Goal: Information Seeking & Learning: Learn about a topic

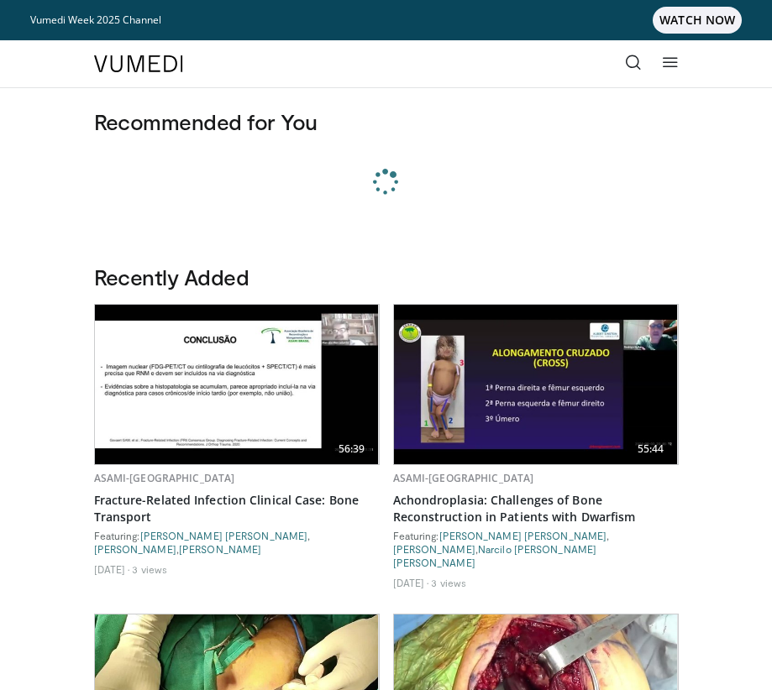
click at [634, 64] on icon at bounding box center [633, 62] width 17 height 17
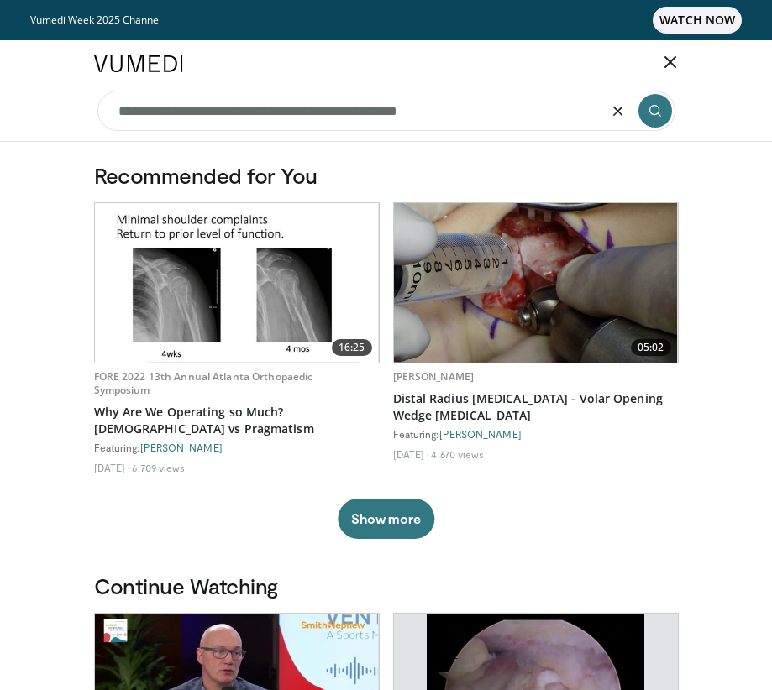
type input "**********"
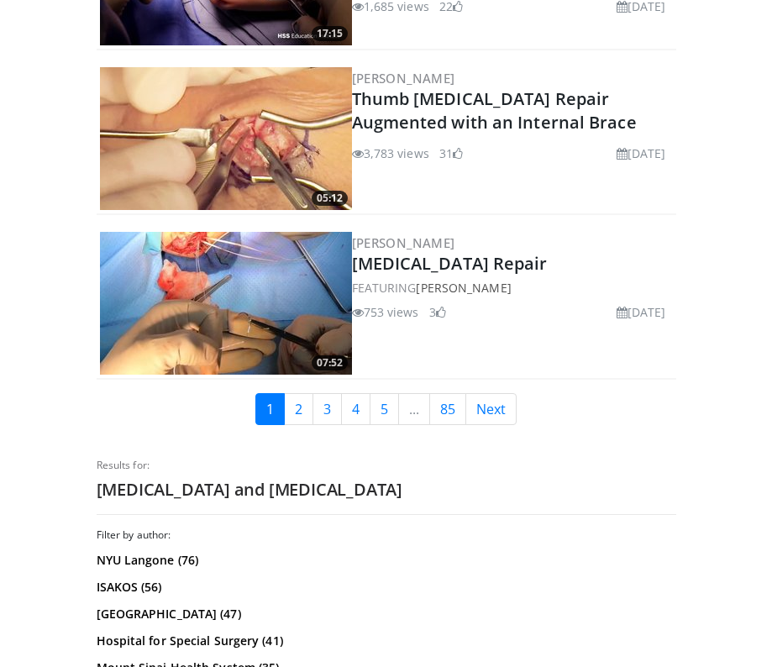
scroll to position [4602, 0]
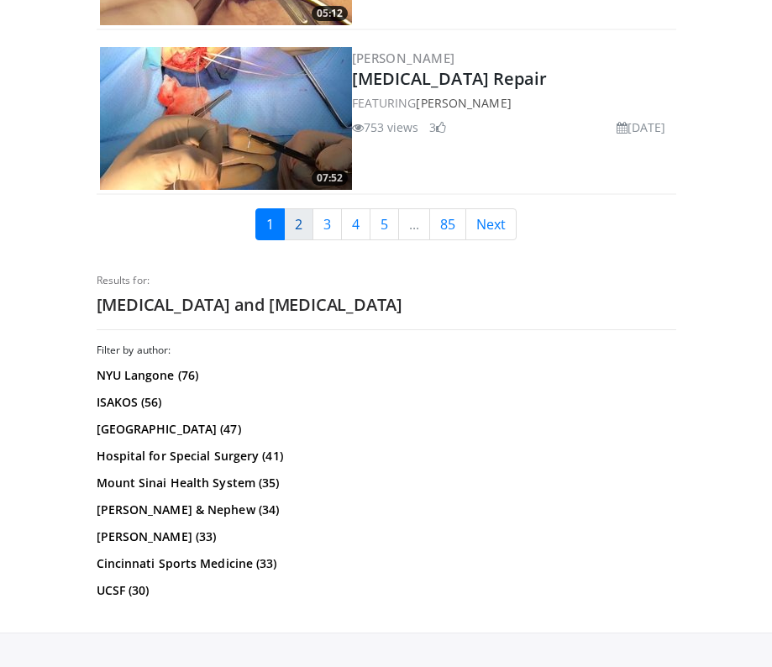
click at [289, 208] on link "2" at bounding box center [298, 224] width 29 height 32
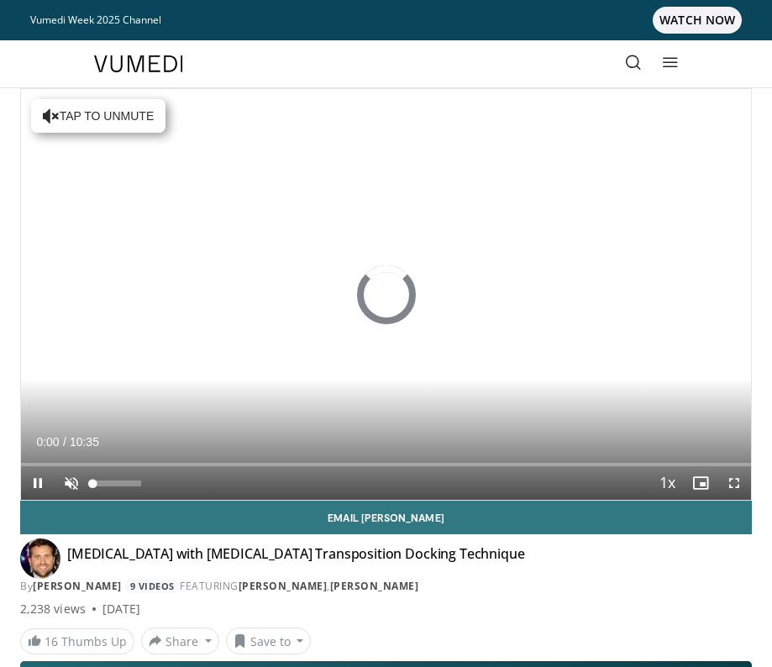
click at [70, 475] on span "Video Player" at bounding box center [72, 483] width 34 height 34
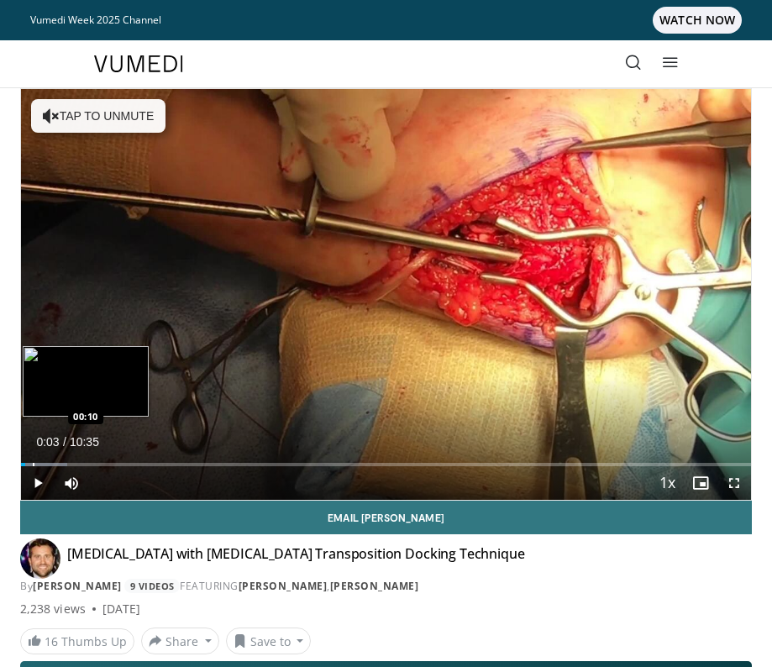
click at [33, 465] on div "Progress Bar" at bounding box center [34, 464] width 2 height 3
click at [43, 464] on div "Progress Bar" at bounding box center [43, 464] width 2 height 3
click at [65, 464] on div "Progress Bar" at bounding box center [66, 464] width 2 height 3
click at [81, 464] on div "Progress Bar" at bounding box center [82, 464] width 2 height 3
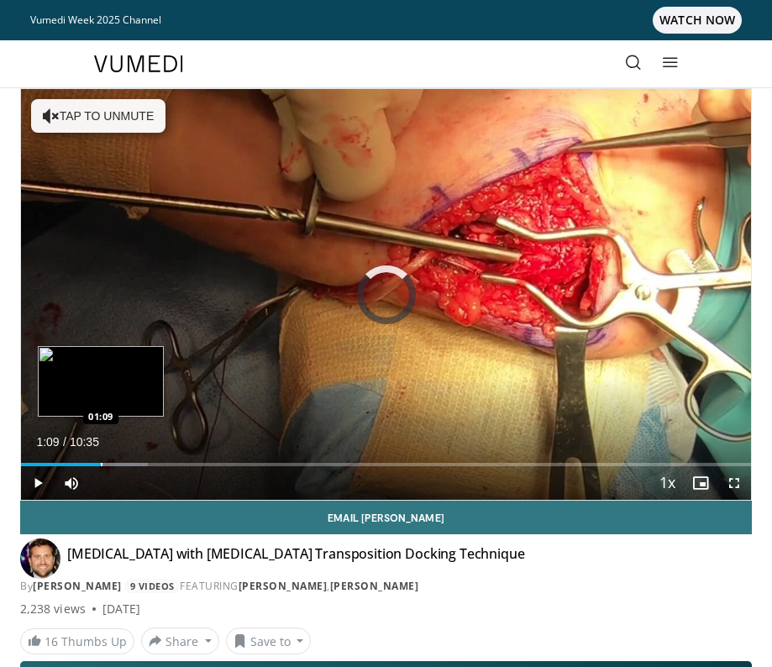
click at [101, 464] on div "Progress Bar" at bounding box center [102, 464] width 2 height 3
click at [125, 464] on div "Progress Bar" at bounding box center [124, 464] width 2 height 3
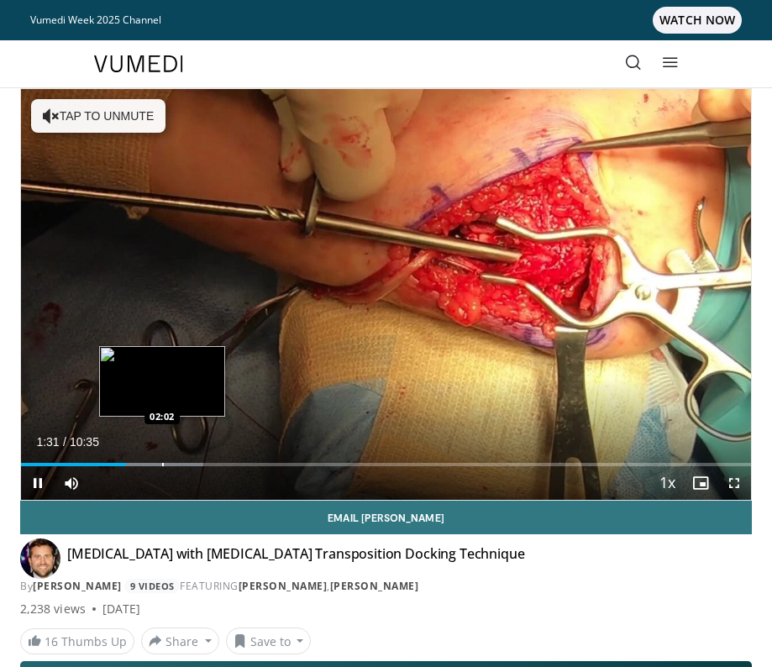
click at [162, 463] on div "Progress Bar" at bounding box center [163, 464] width 2 height 3
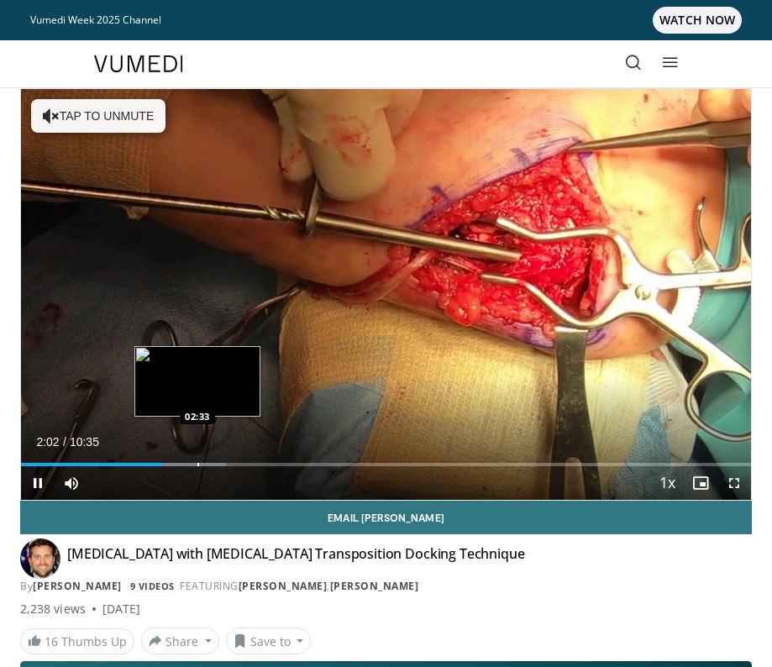
click at [200, 462] on div "Loaded : 28.05% 02:03 02:33" at bounding box center [386, 458] width 730 height 16
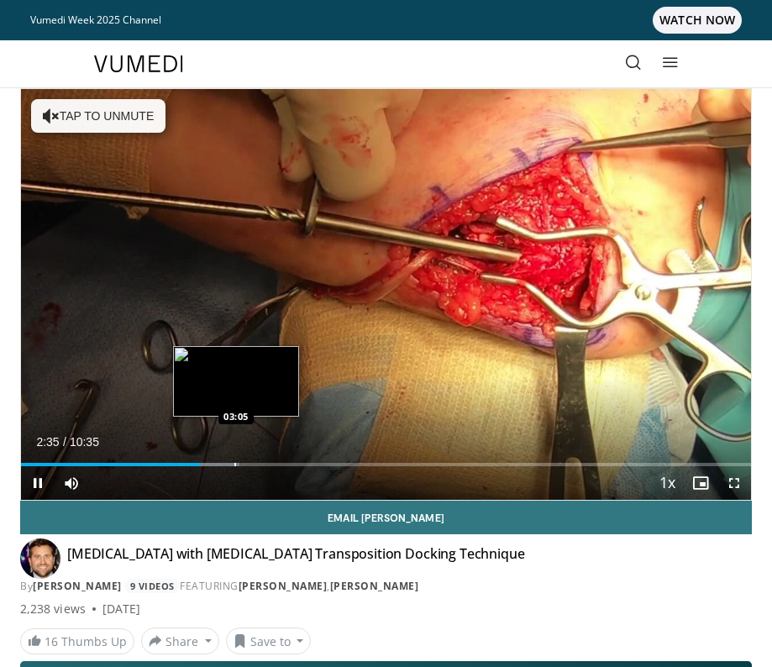
click at [236, 463] on div "Progress Bar" at bounding box center [235, 464] width 2 height 3
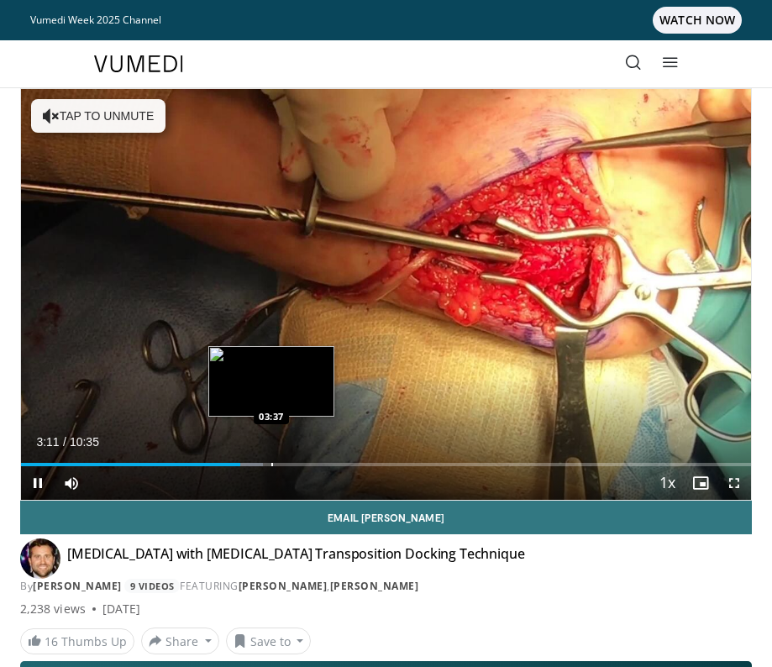
click at [271, 463] on div "Progress Bar" at bounding box center [272, 464] width 2 height 3
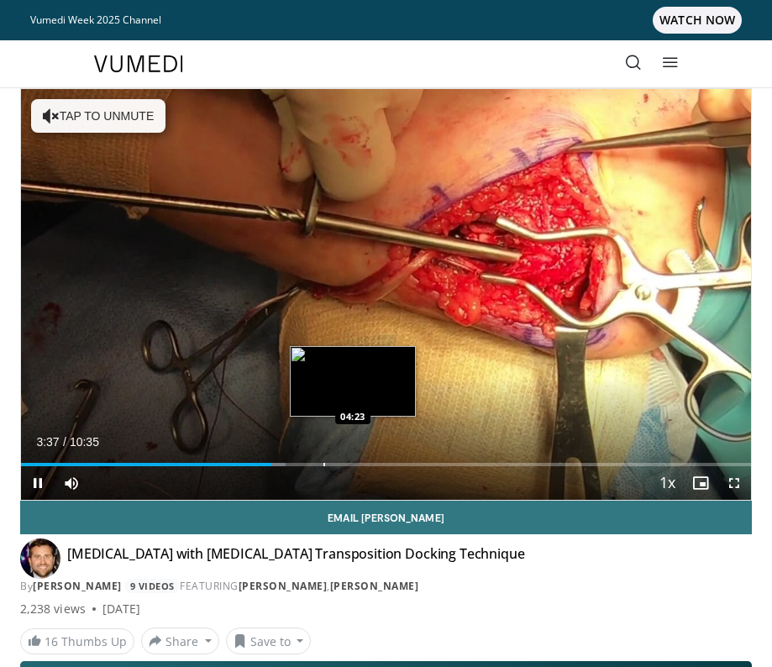
click at [325, 464] on div "Progress Bar" at bounding box center [324, 464] width 2 height 3
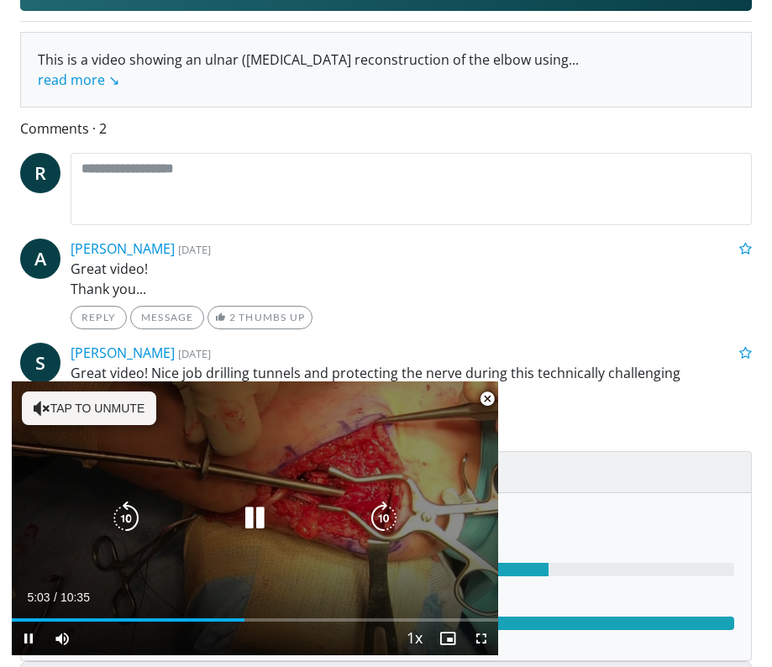
scroll to position [709, 0]
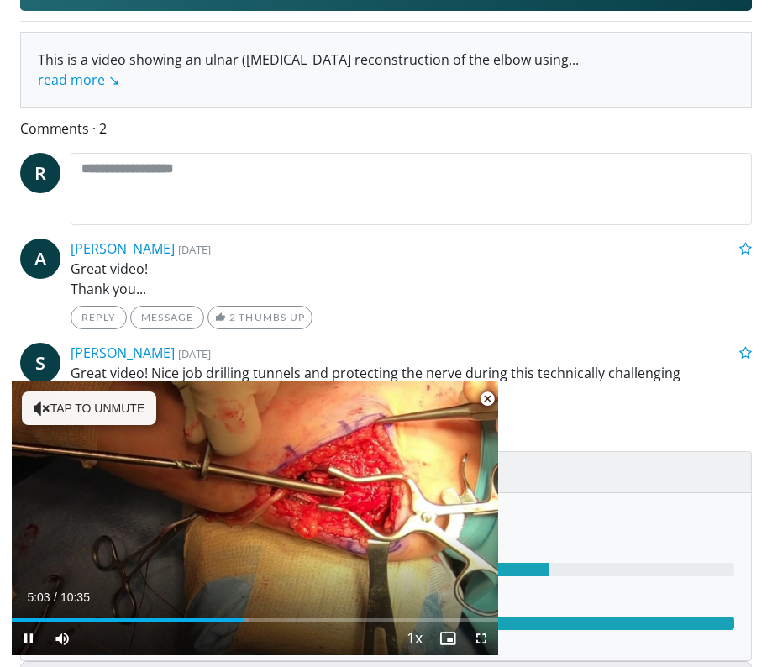
click at [487, 400] on span "Video Player" at bounding box center [487, 399] width 34 height 34
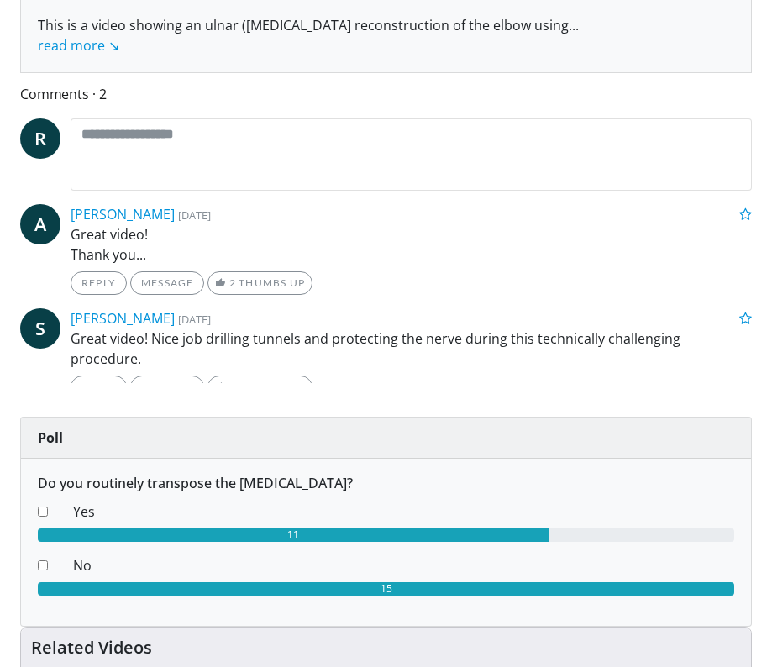
scroll to position [745, 0]
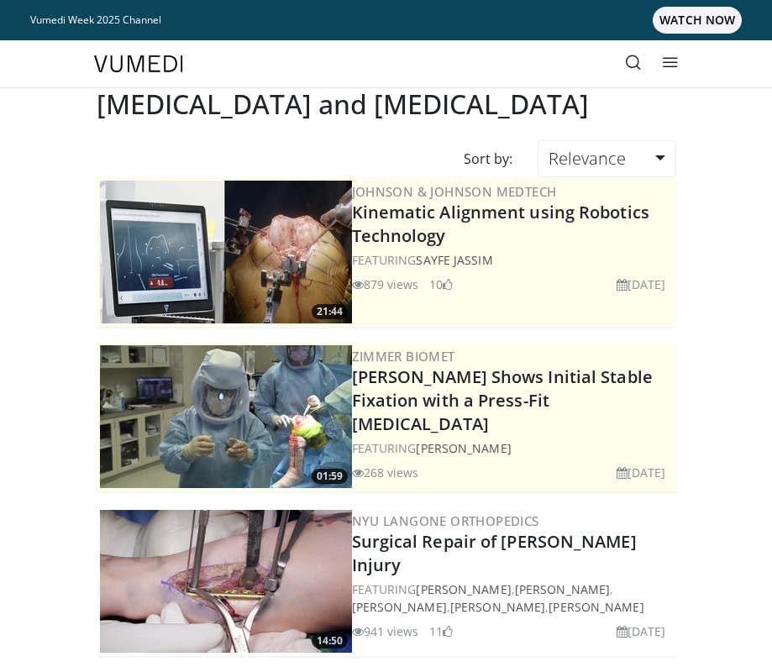
click at [636, 64] on icon at bounding box center [633, 62] width 17 height 17
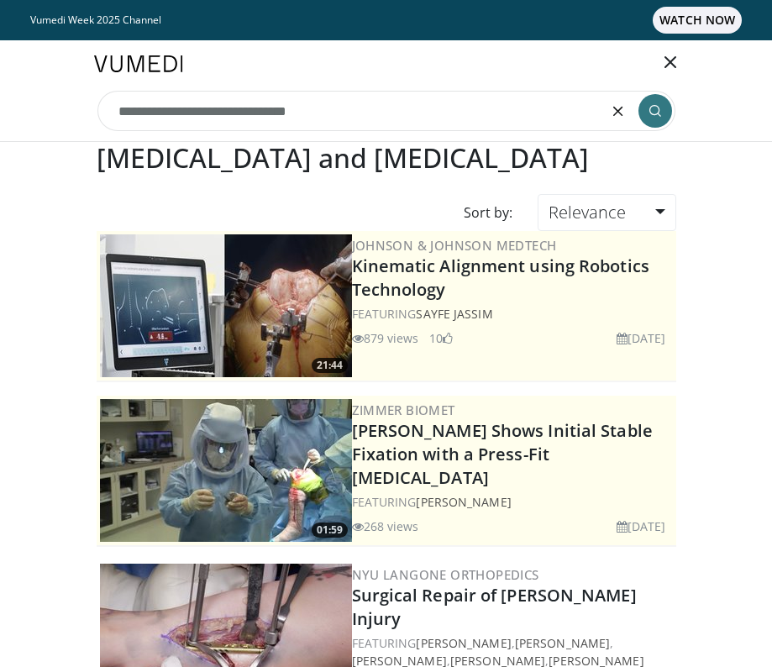
type input "**********"
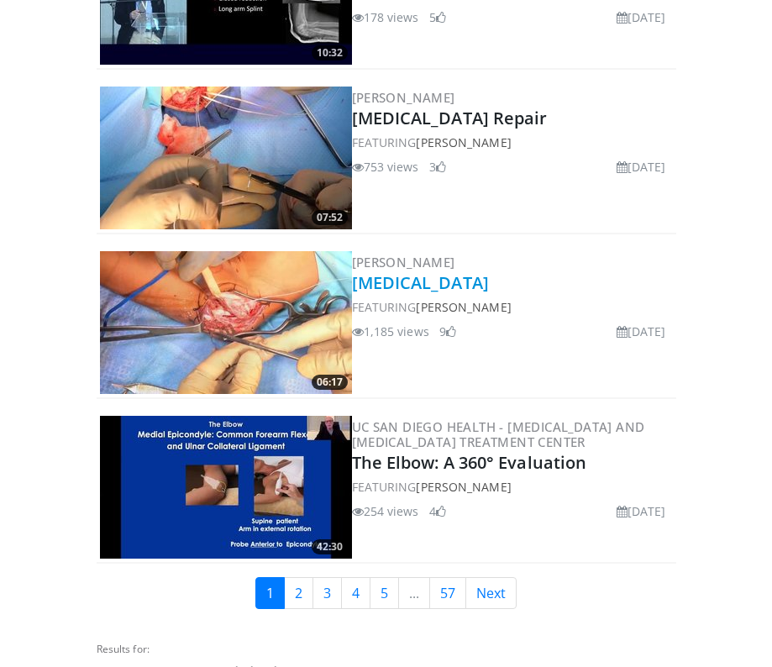
scroll to position [4078, 0]
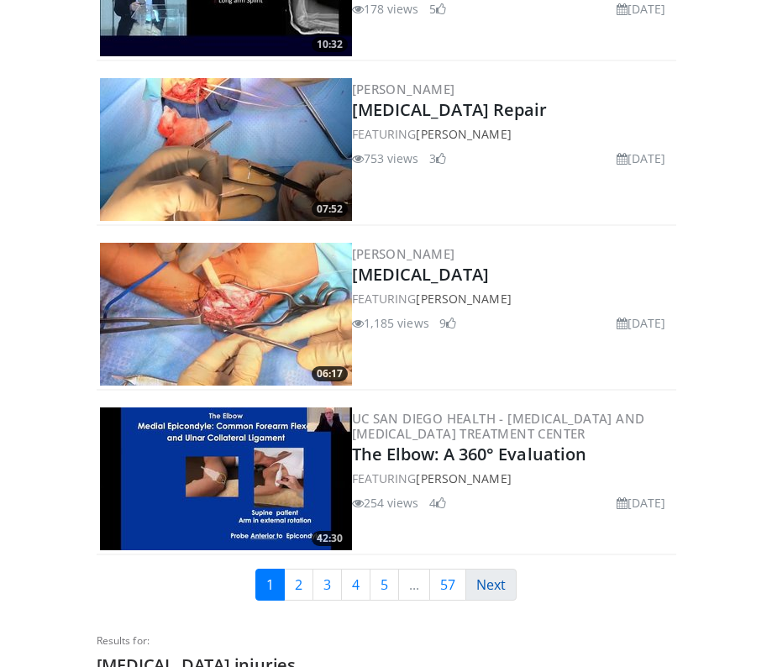
click at [488, 583] on link "Next" at bounding box center [490, 584] width 51 height 32
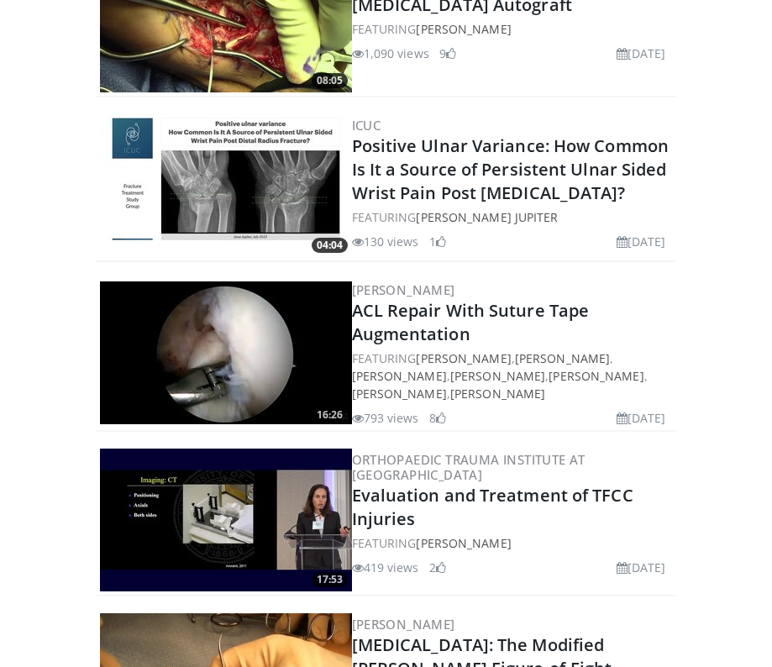
scroll to position [1625, 0]
